Goal: Register for event/course

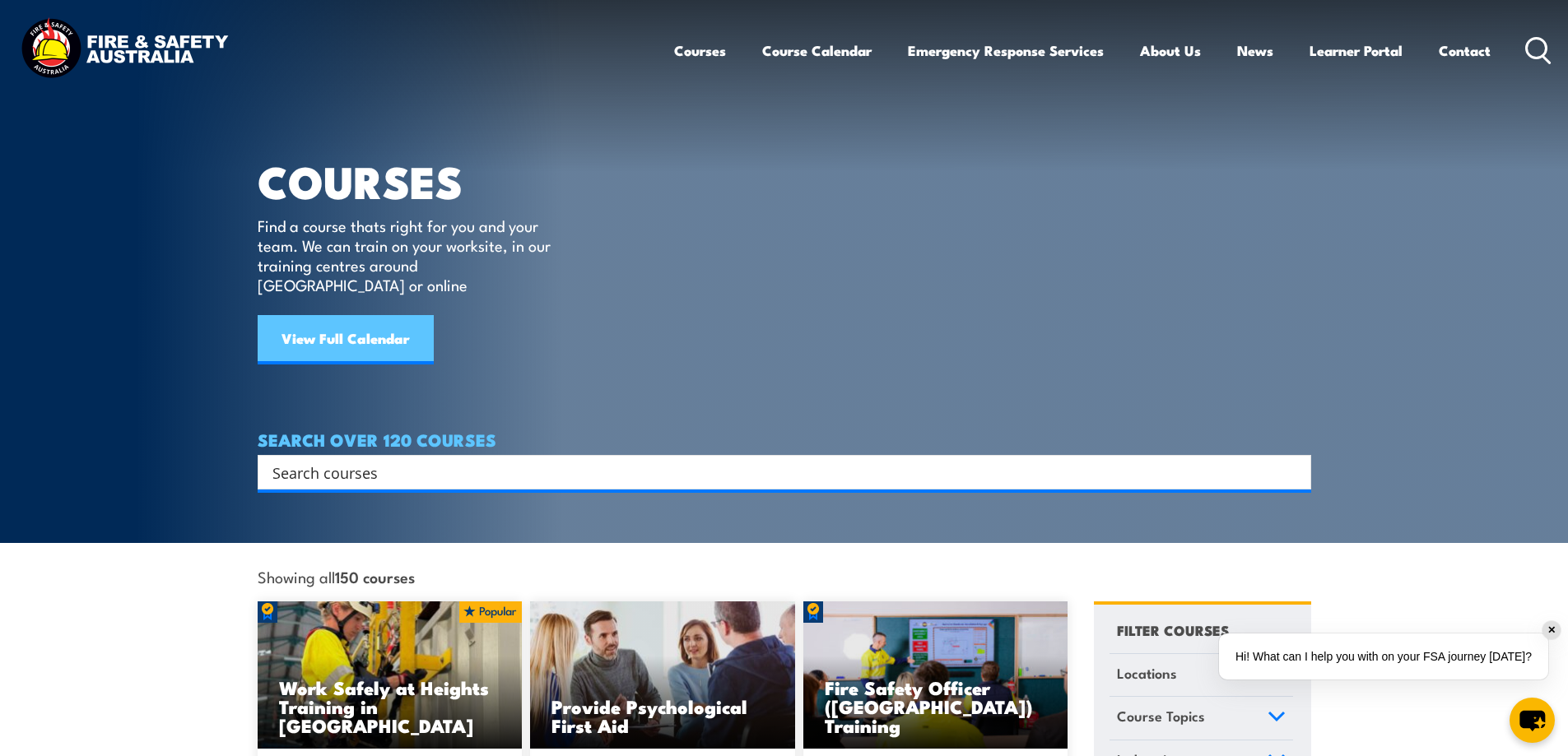
click at [376, 324] on link "View Full Calendar" at bounding box center [345, 339] width 176 height 49
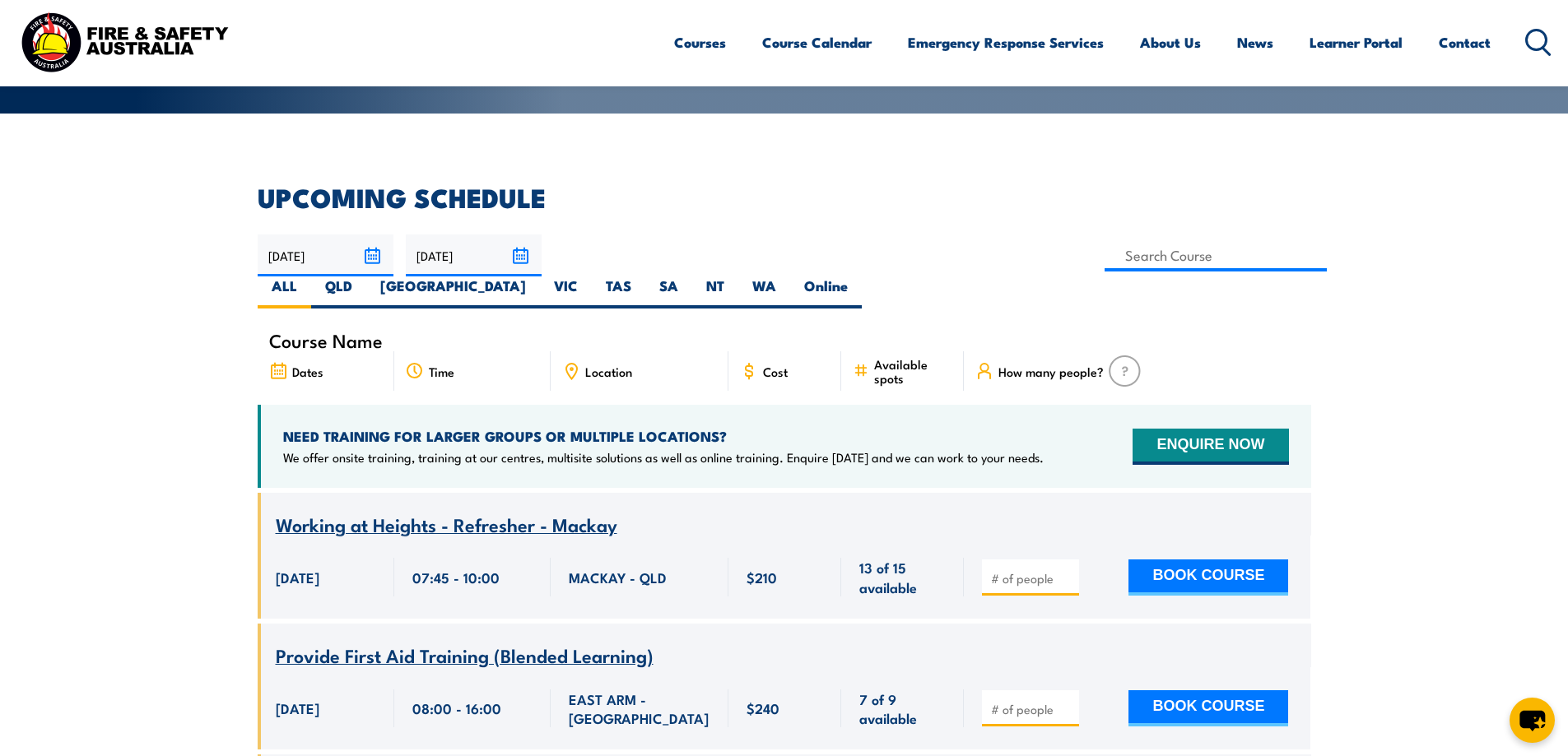
scroll to position [308, 0]
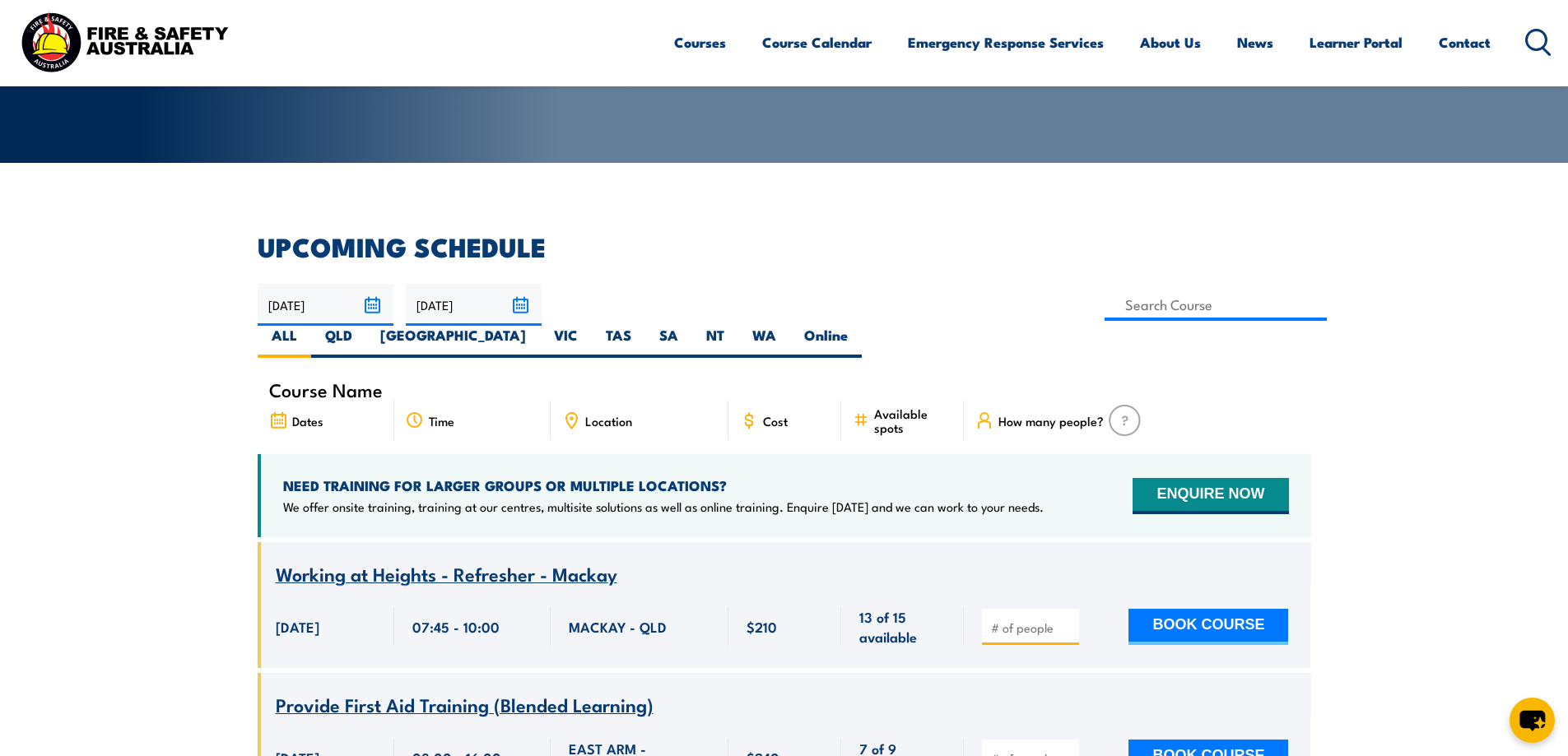
click at [566, 413] on icon at bounding box center [571, 420] width 10 height 15
click at [595, 414] on span "Location" at bounding box center [608, 421] width 47 height 14
click at [592, 325] on label "VIC" at bounding box center [566, 341] width 52 height 32
click at [588, 325] on input "VIC" at bounding box center [583, 331] width 10 height 10
radio input "true"
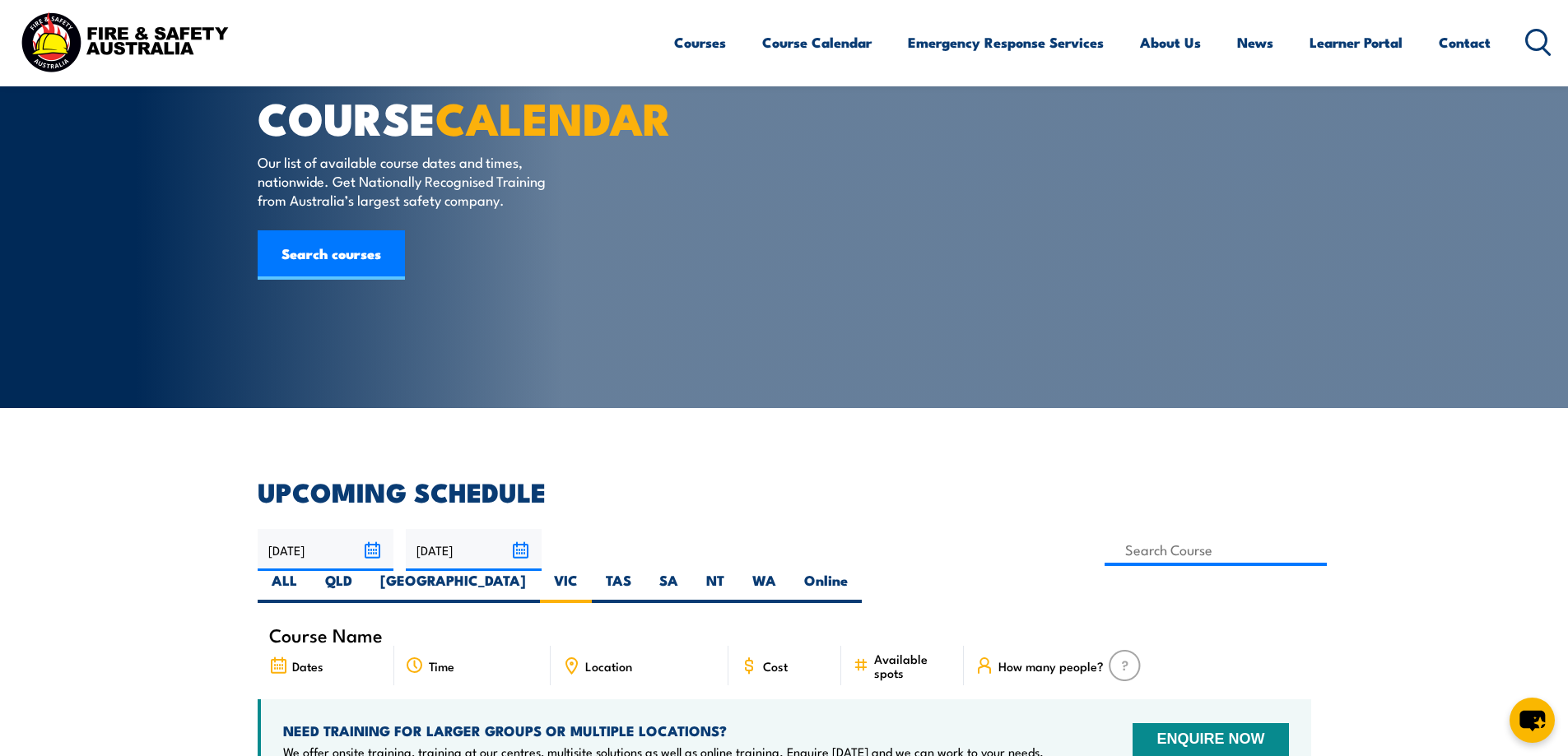
scroll to position [49, 0]
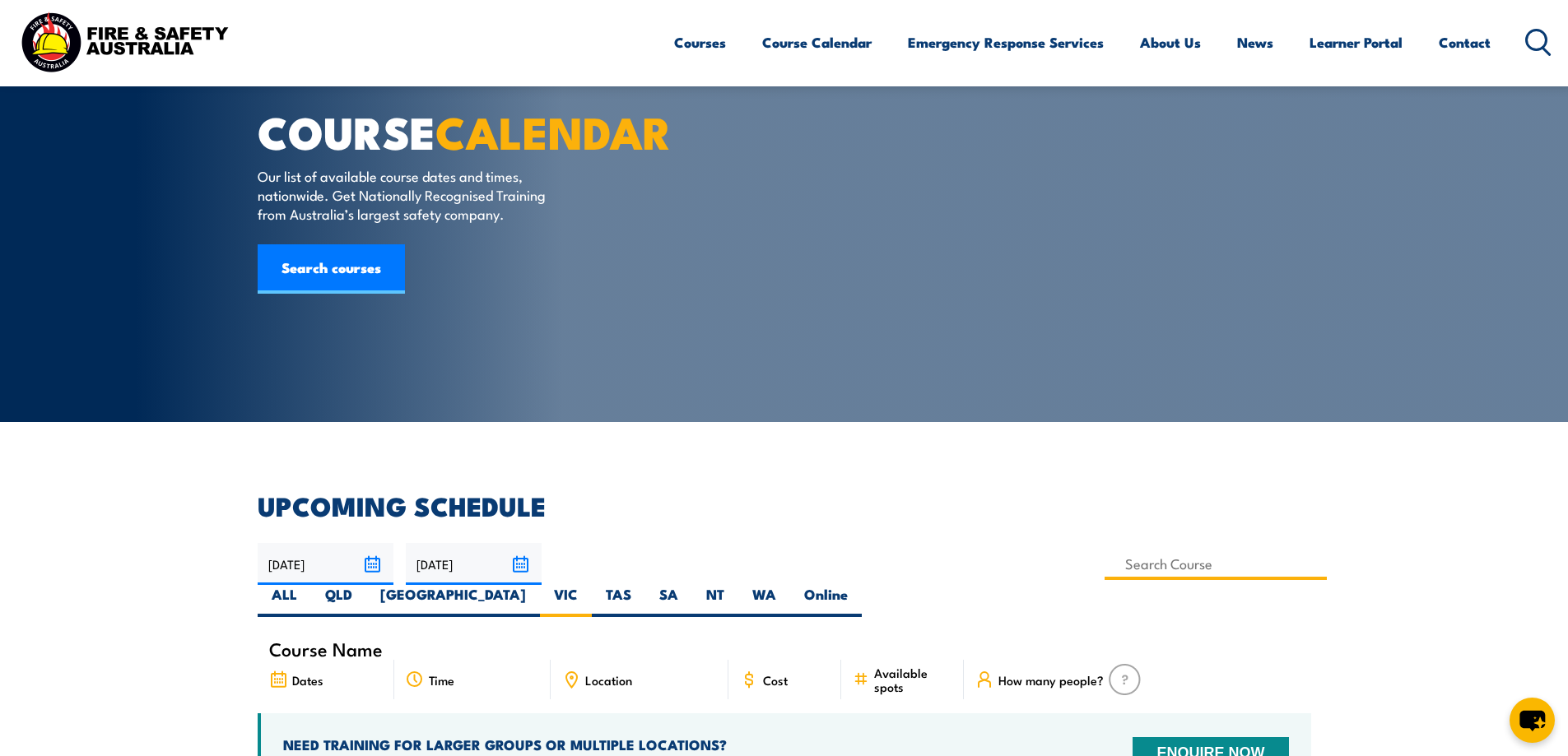
click at [1104, 553] on input at bounding box center [1216, 563] width 223 height 32
